Goal: Go to known website: Access a specific website the user already knows

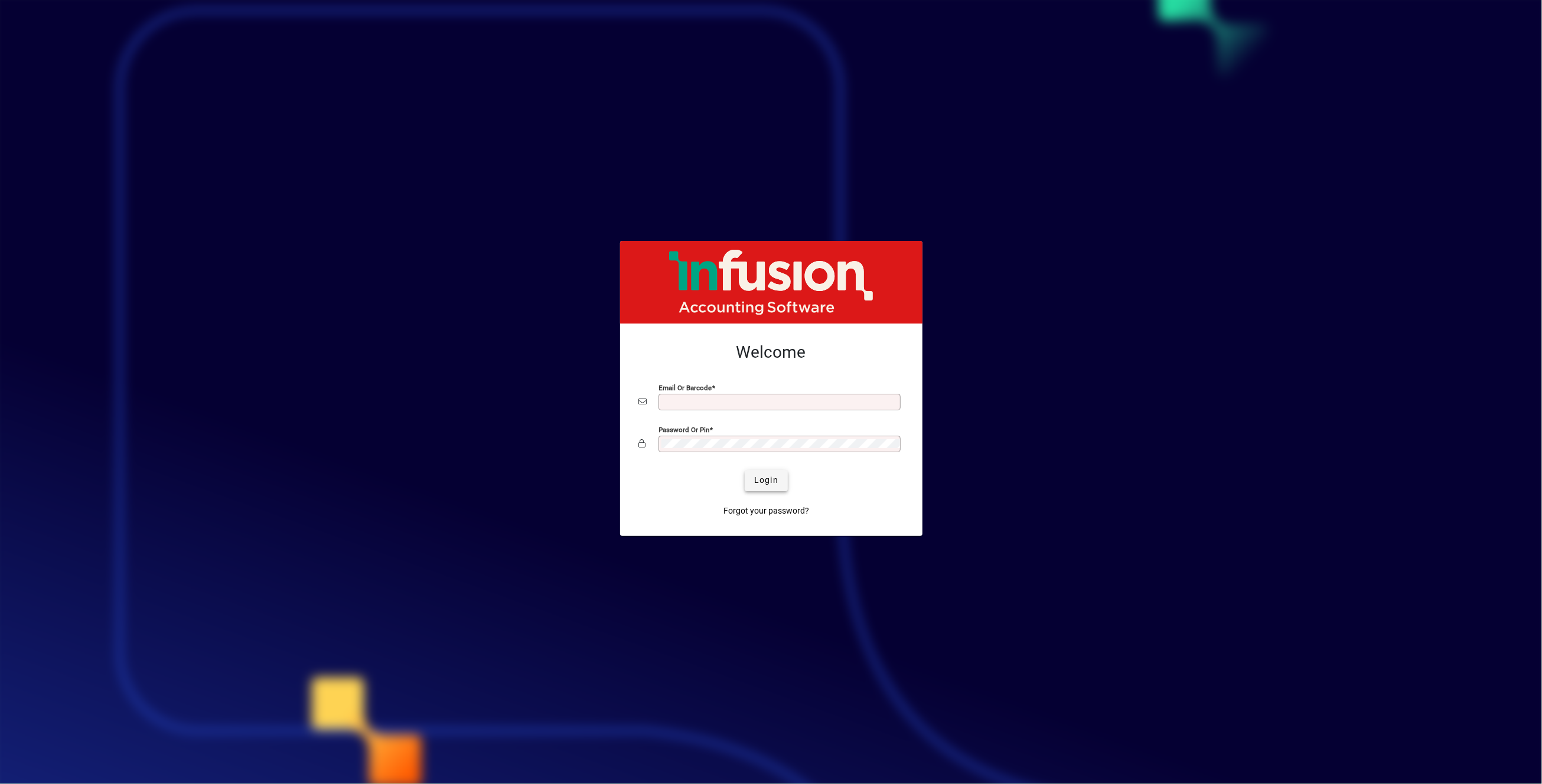
type input "**********"
click at [770, 477] on span "Login" at bounding box center [766, 480] width 24 height 12
